Goal: Participate in discussion

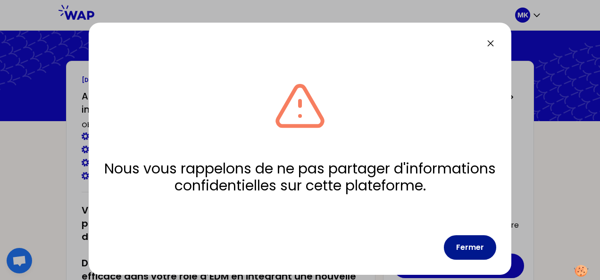
click at [455, 235] on button "Fermer" at bounding box center [470, 247] width 52 height 25
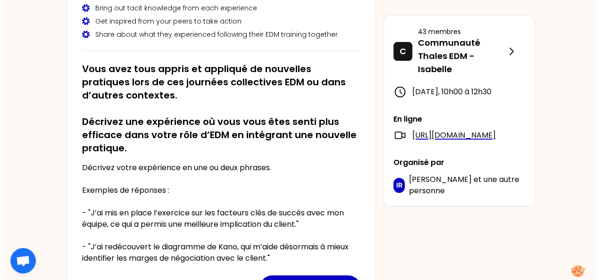
scroll to position [236, 0]
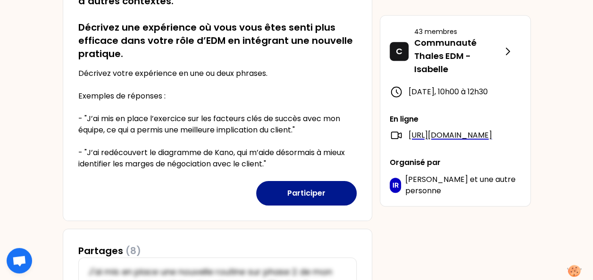
click at [293, 185] on button "Participer" at bounding box center [306, 193] width 100 height 25
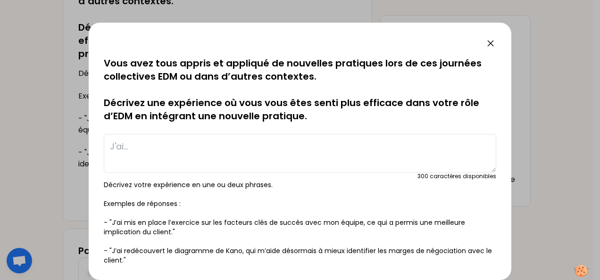
click at [187, 147] on textarea at bounding box center [300, 153] width 392 height 39
type textarea "J"
type textarea "A"
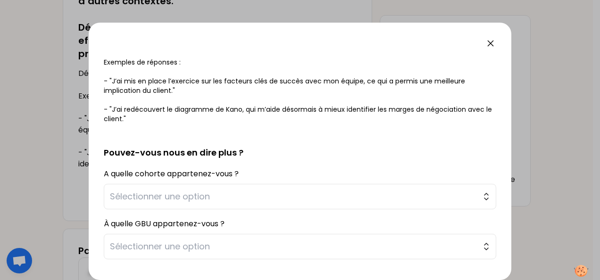
scroll to position [141, 0]
click at [267, 194] on span "Sélectionner une option" at bounding box center [293, 196] width 367 height 13
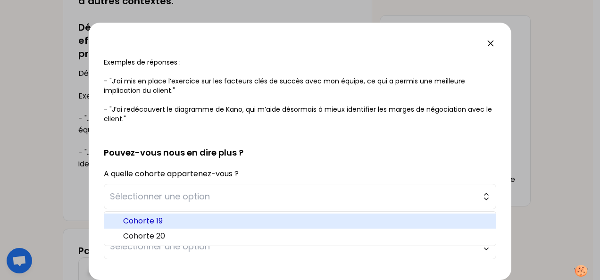
click at [200, 217] on span "Cohorte 19" at bounding box center [305, 221] width 365 height 11
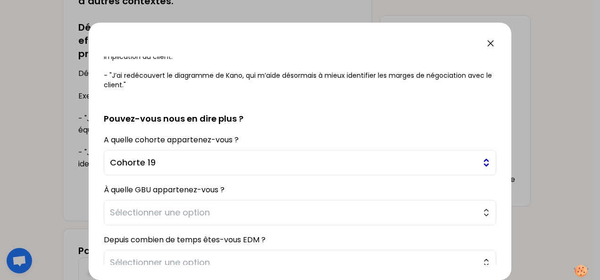
scroll to position [189, 0]
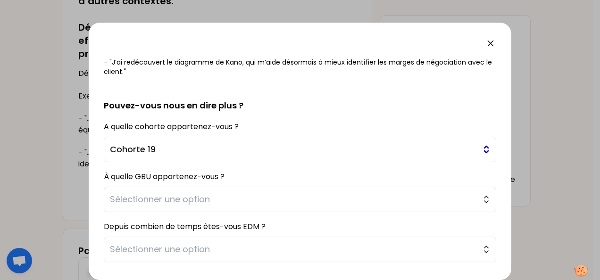
click at [217, 197] on span "Sélectionner une option" at bounding box center [293, 199] width 367 height 13
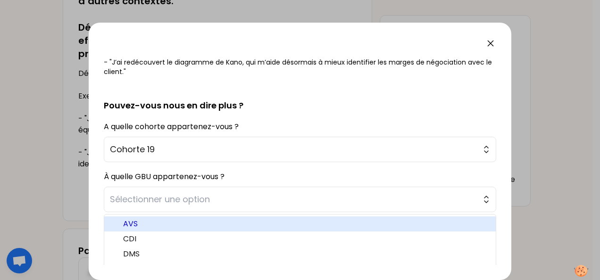
click at [175, 223] on span "AVS" at bounding box center [305, 223] width 365 height 11
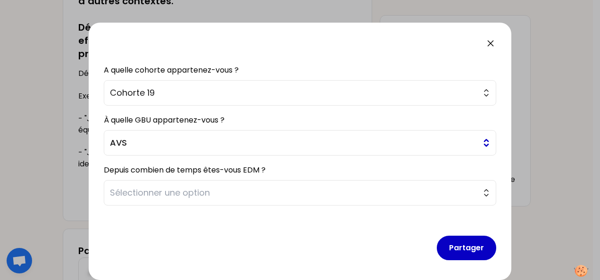
scroll to position [247, 0]
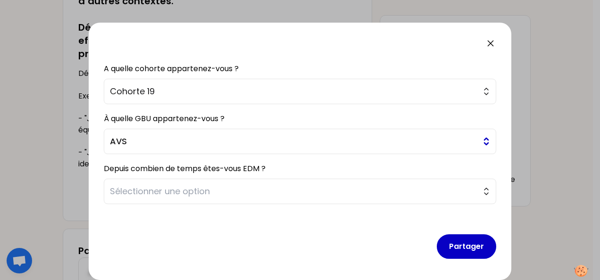
click at [210, 193] on span "Sélectionner une option" at bounding box center [293, 191] width 367 height 13
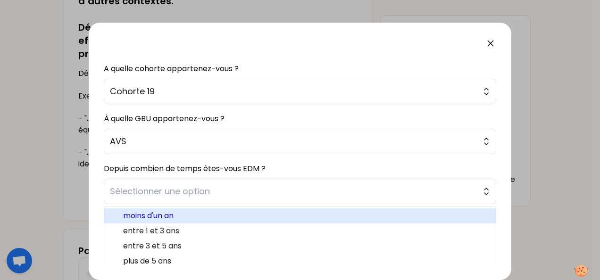
click at [187, 219] on span "moins d'un an" at bounding box center [305, 215] width 365 height 11
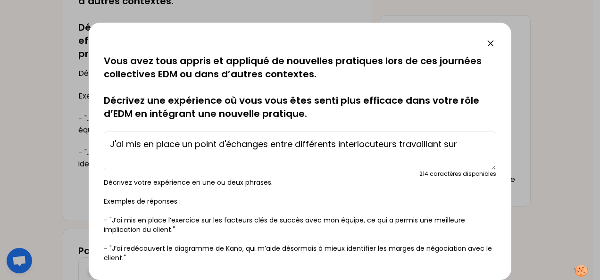
scroll to position [0, 0]
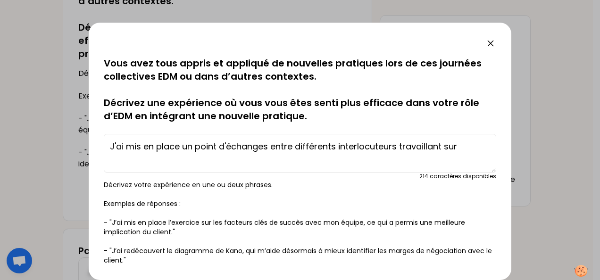
click at [457, 146] on textarea "J'ai mis en place un point d'échanges entre différents interlocuteurs travailla…" at bounding box center [300, 153] width 392 height 39
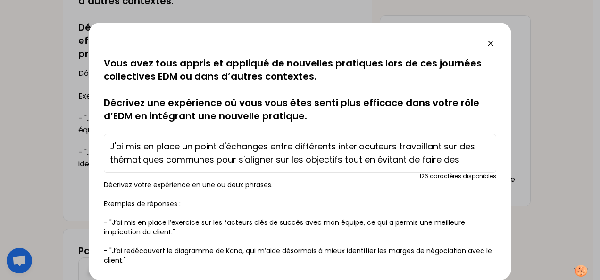
click at [239, 159] on textarea "J'ai mis en place un point d'échanges entre différents interlocuteurs travailla…" at bounding box center [300, 153] width 392 height 39
click at [382, 163] on textarea "J'ai mis en place un point d'échanges entre différents interlocuteurs travailla…" at bounding box center [300, 153] width 392 height 39
click at [197, 148] on textarea "J'ai mis en place un point d'échanges entre différents interlocuteurs travailla…" at bounding box center [300, 153] width 392 height 39
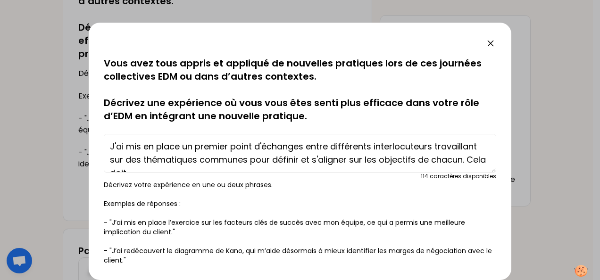
scroll to position [13, 0]
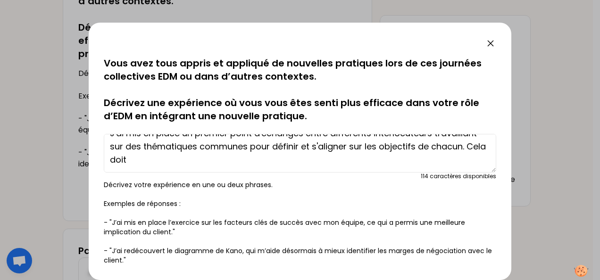
click at [193, 158] on textarea "J'ai mis en place un premier point d'échanges entre différents interlocuteurs t…" at bounding box center [300, 153] width 392 height 39
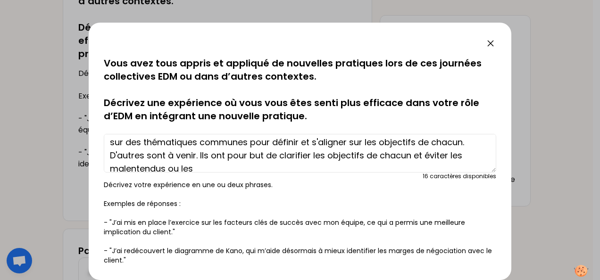
scroll to position [26, 0]
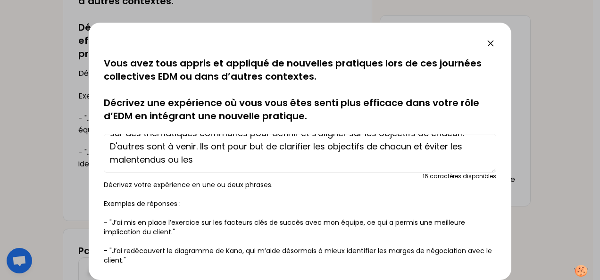
click at [184, 147] on textarea "J'ai mis en place un premier point d'échanges entre différents interlocuteurs t…" at bounding box center [300, 153] width 392 height 39
drag, startPoint x: 374, startPoint y: 146, endPoint x: 330, endPoint y: 145, distance: 43.9
click at [330, 145] on textarea "J'ai mis en place un premier point d'échanges entre différents interlocuteurs t…" at bounding box center [300, 153] width 392 height 39
click at [376, 154] on textarea "J'ai mis en place un premier point d'échanges entre différents interlocuteurs t…" at bounding box center [300, 153] width 392 height 39
click at [345, 146] on textarea "J'ai mis en place un premier point d'échanges entre différents interlocuteurs t…" at bounding box center [300, 153] width 392 height 39
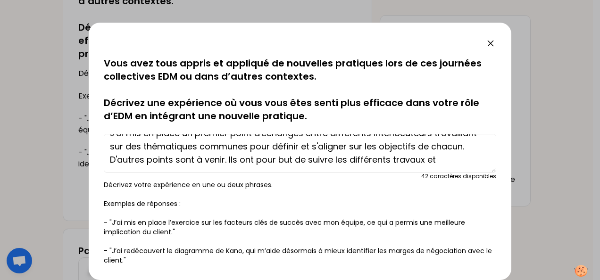
scroll to position [13, 0]
click at [387, 160] on textarea "J'ai mis en place un premier point d'échanges entre différents interlocuteurs t…" at bounding box center [300, 153] width 392 height 39
drag, startPoint x: 459, startPoint y: 159, endPoint x: 472, endPoint y: 162, distance: 12.5
click at [472, 162] on textarea "J'ai mis en place un premier point d'échanges entre différents interlocuteurs t…" at bounding box center [300, 153] width 392 height 39
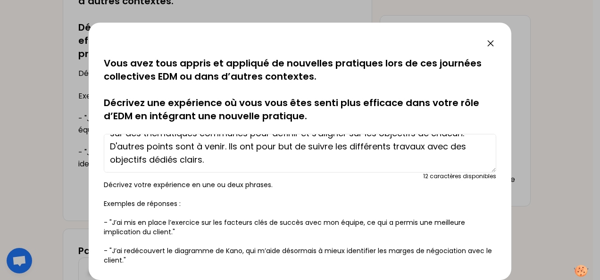
scroll to position [0, 0]
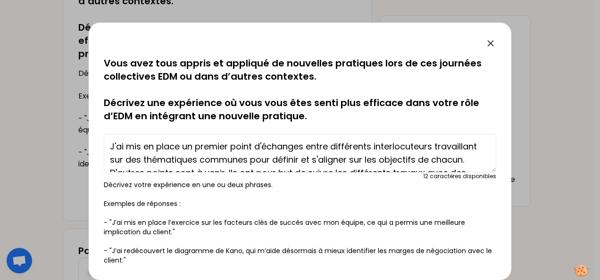
drag, startPoint x: 291, startPoint y: 154, endPoint x: 107, endPoint y: 126, distance: 186.0
click at [107, 126] on div "sauvegardé Vous avez tous appris et appliqué de nouvelles pratiques lors de ces…" at bounding box center [300, 161] width 392 height 208
drag, startPoint x: 272, startPoint y: 161, endPoint x: 49, endPoint y: 112, distance: 227.9
click at [49, 112] on div "sauvegardé Vous avez tous appris et appliqué de nouvelles pratiques lors de ces…" at bounding box center [300, 140] width 600 height 280
paste textarea "Voici une version plus claire de votre texte : "J'ai organisé une première réun…"
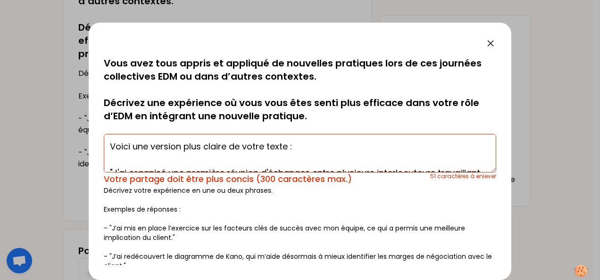
drag, startPoint x: 105, startPoint y: 144, endPoint x: 307, endPoint y: 150, distance: 201.5
click at [307, 150] on textarea "Voici une version plus claire de votre texte : "J'ai organisé une première réun…" at bounding box center [300, 153] width 392 height 39
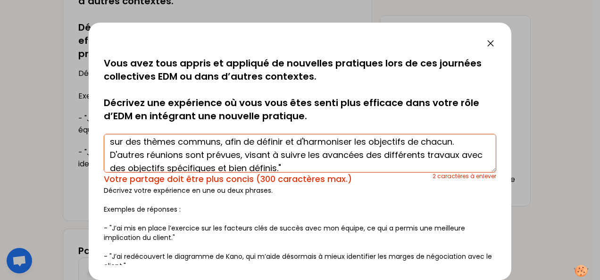
scroll to position [26, 0]
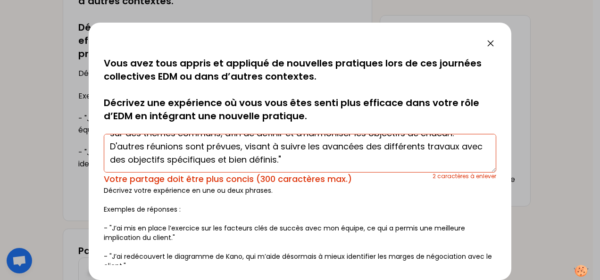
click at [339, 159] on textarea "J'ai organisé une première réunion d'échanges entre plusieurs interlocuteurs tr…" at bounding box center [300, 153] width 392 height 39
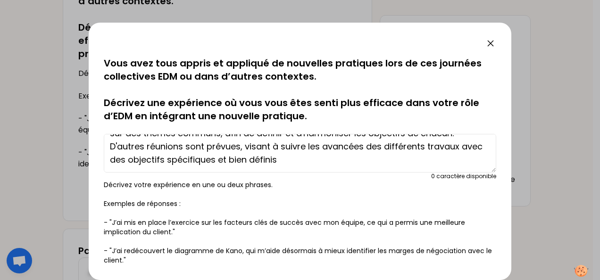
scroll to position [0, 0]
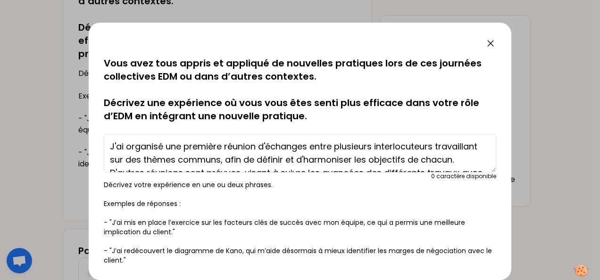
click at [267, 162] on textarea "J'ai organisé une première réunion d'échanges entre plusieurs interlocuteurs tr…" at bounding box center [300, 153] width 392 height 39
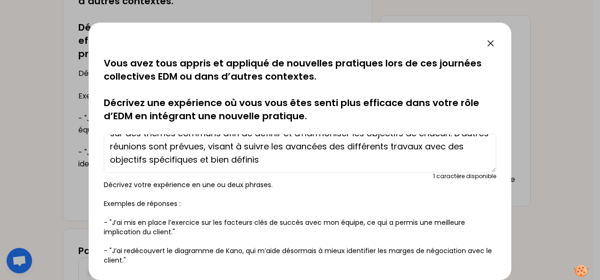
click at [329, 162] on textarea "J'ai organisé une première réunion d'échanges entre plusieurs interlocuteurs tr…" at bounding box center [300, 153] width 392 height 39
click at [338, 162] on textarea "J'ai organisé une première réunion d'échanges entre plusieurs interlocuteurs tr…" at bounding box center [300, 153] width 392 height 39
type textarea "J'ai organisé une première réunion d'échanges entre plusieurs interlocuteurs tr…"
drag, startPoint x: 111, startPoint y: 145, endPoint x: 449, endPoint y: 171, distance: 338.7
click at [449, 171] on textarea "J'ai organisé une première réunion d'échanges entre plusieurs interlocuteurs tr…" at bounding box center [300, 153] width 392 height 39
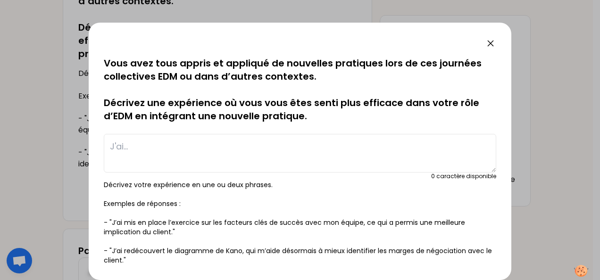
scroll to position [0, 0]
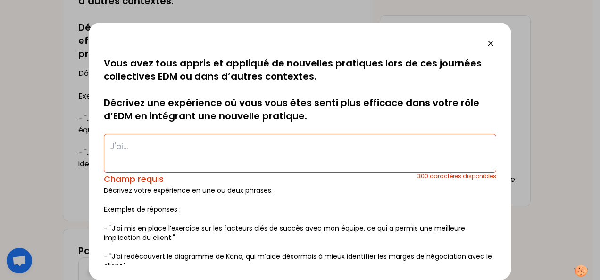
paste textarea "J'ai organisé une première réunion d'échanges entre plusieurs interlocuteurs tr…"
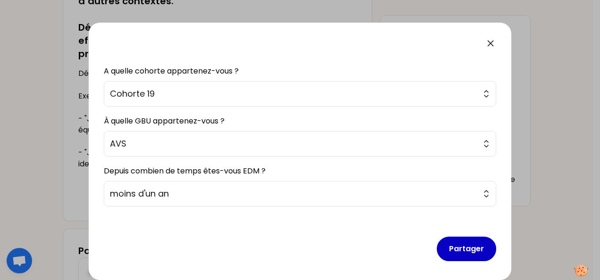
scroll to position [247, 0]
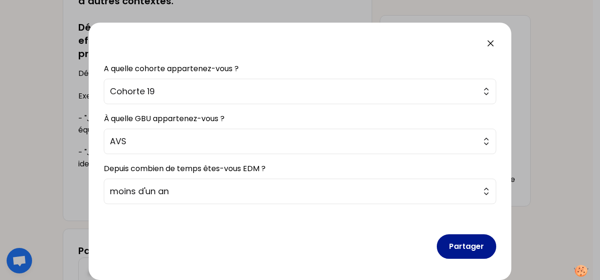
type textarea "J'ai organisé une première réunion d'échanges entre plusieurs interlocuteurs tr…"
click at [458, 247] on button "Partager" at bounding box center [466, 246] width 59 height 25
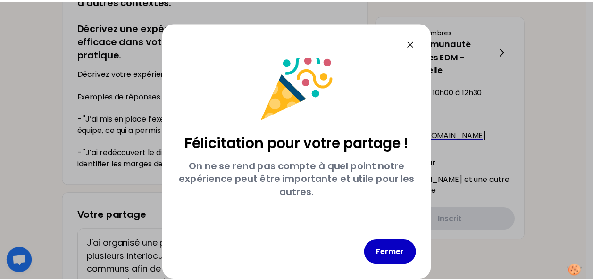
scroll to position [12, 0]
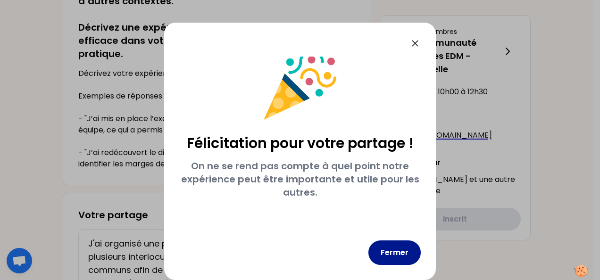
click at [387, 243] on button "Fermer" at bounding box center [394, 253] width 52 height 25
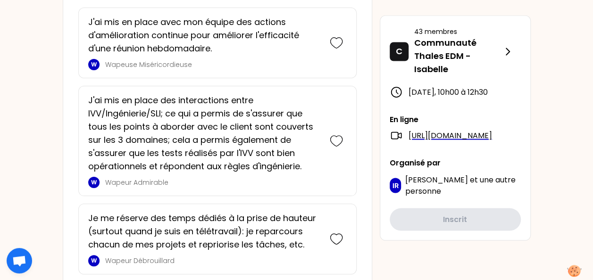
scroll to position [896, 0]
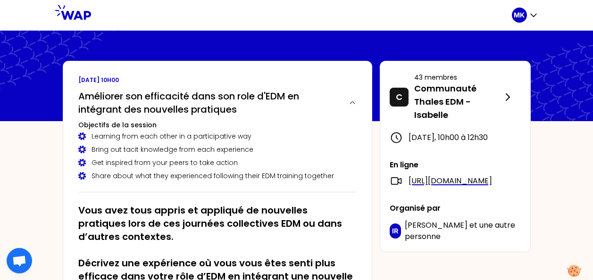
scroll to position [189, 0]
